Goal: Information Seeking & Learning: Learn about a topic

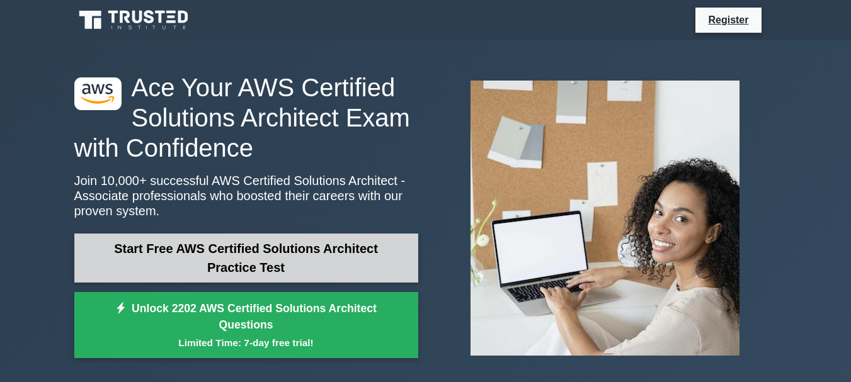
click at [342, 256] on link "Start Free AWS Certified Solutions Architect Practice Test" at bounding box center [246, 258] width 344 height 49
